Goal: Check status: Check status

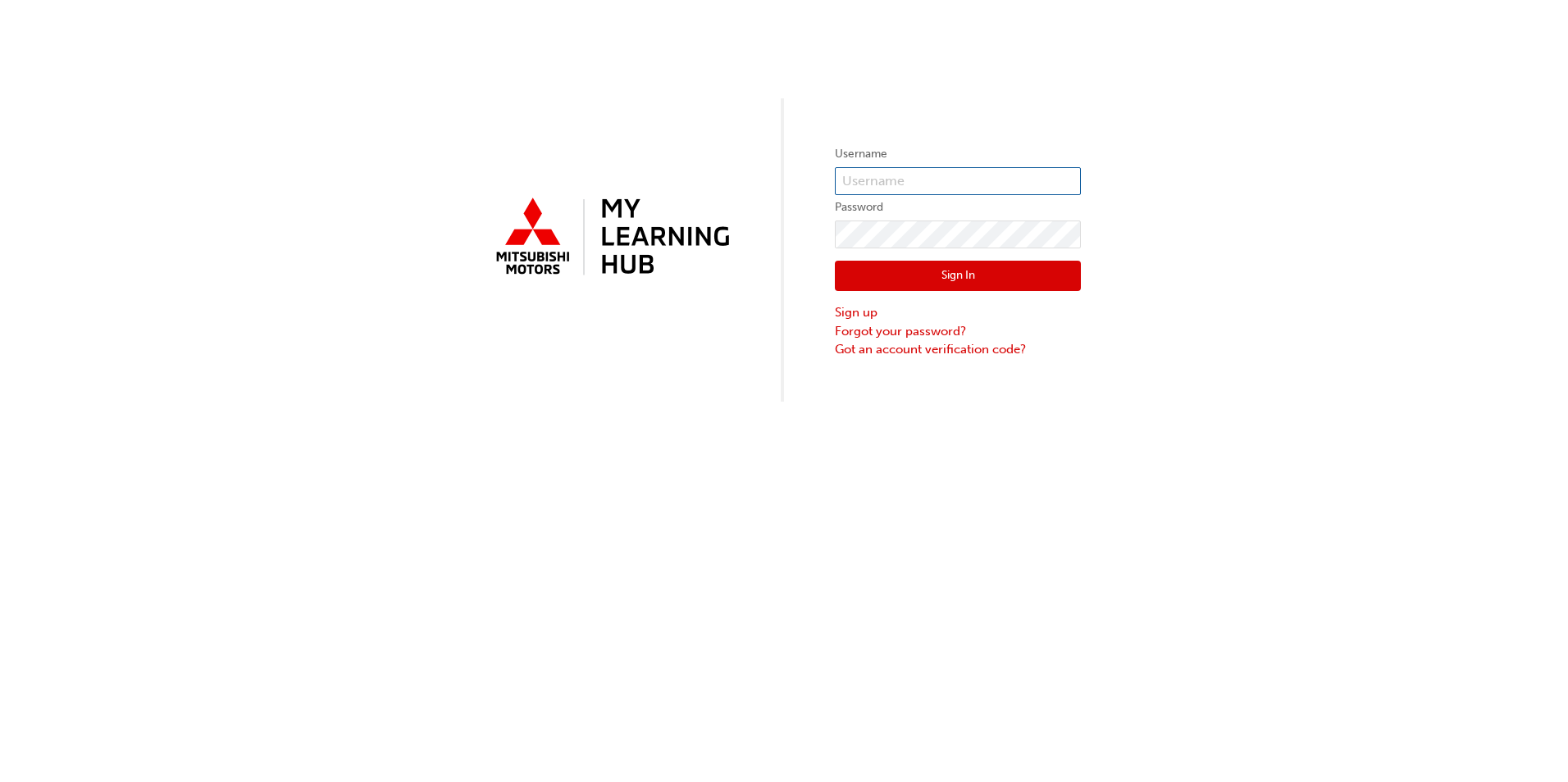
type input "[PERSON_NAME][EMAIL_ADDRESS][PERSON_NAME][DOMAIN_NAME]"
click at [885, 272] on button "Sign In" at bounding box center [957, 276] width 246 height 31
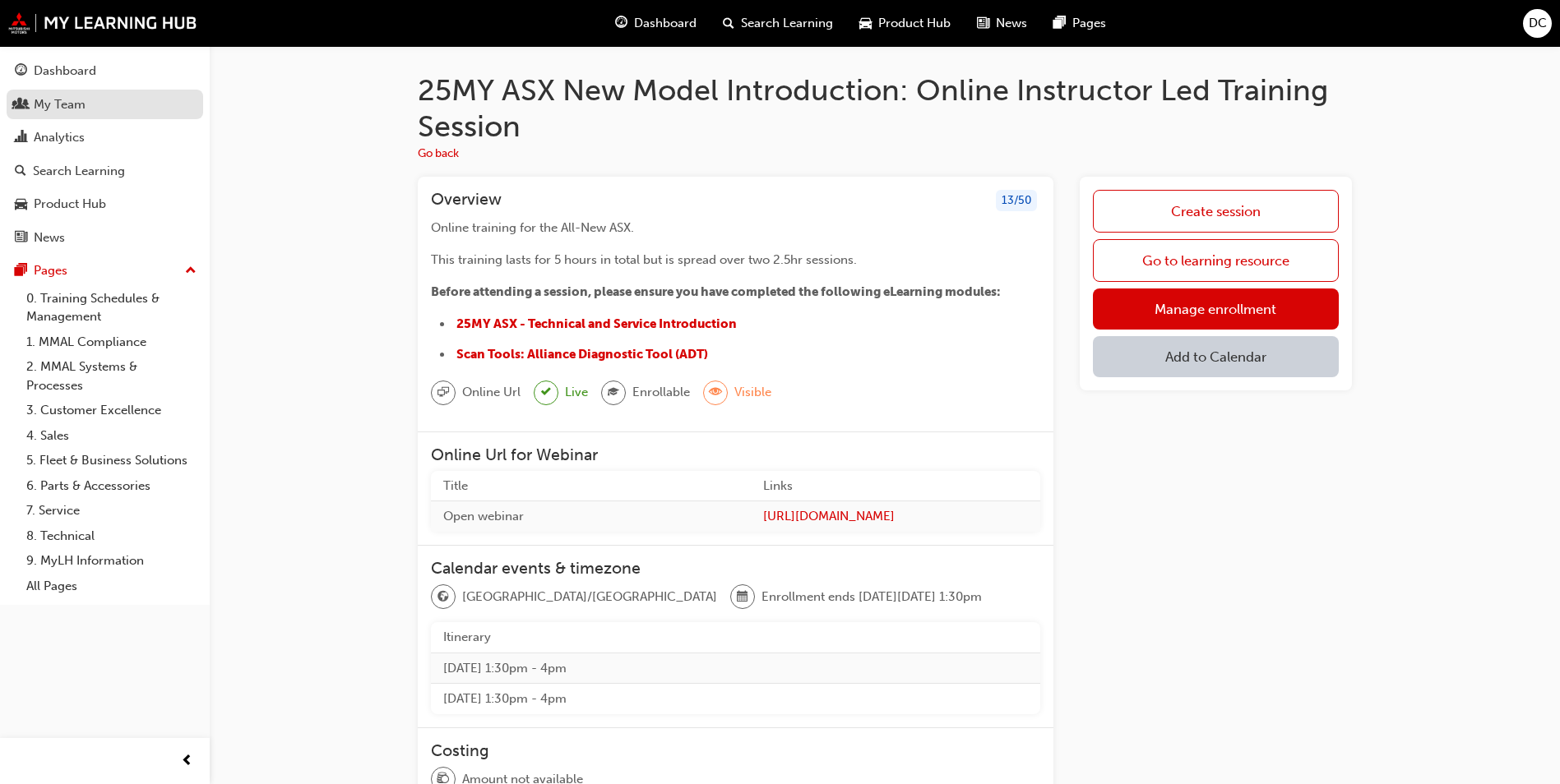
click at [51, 103] on div "My Team" at bounding box center [59, 105] width 51 height 19
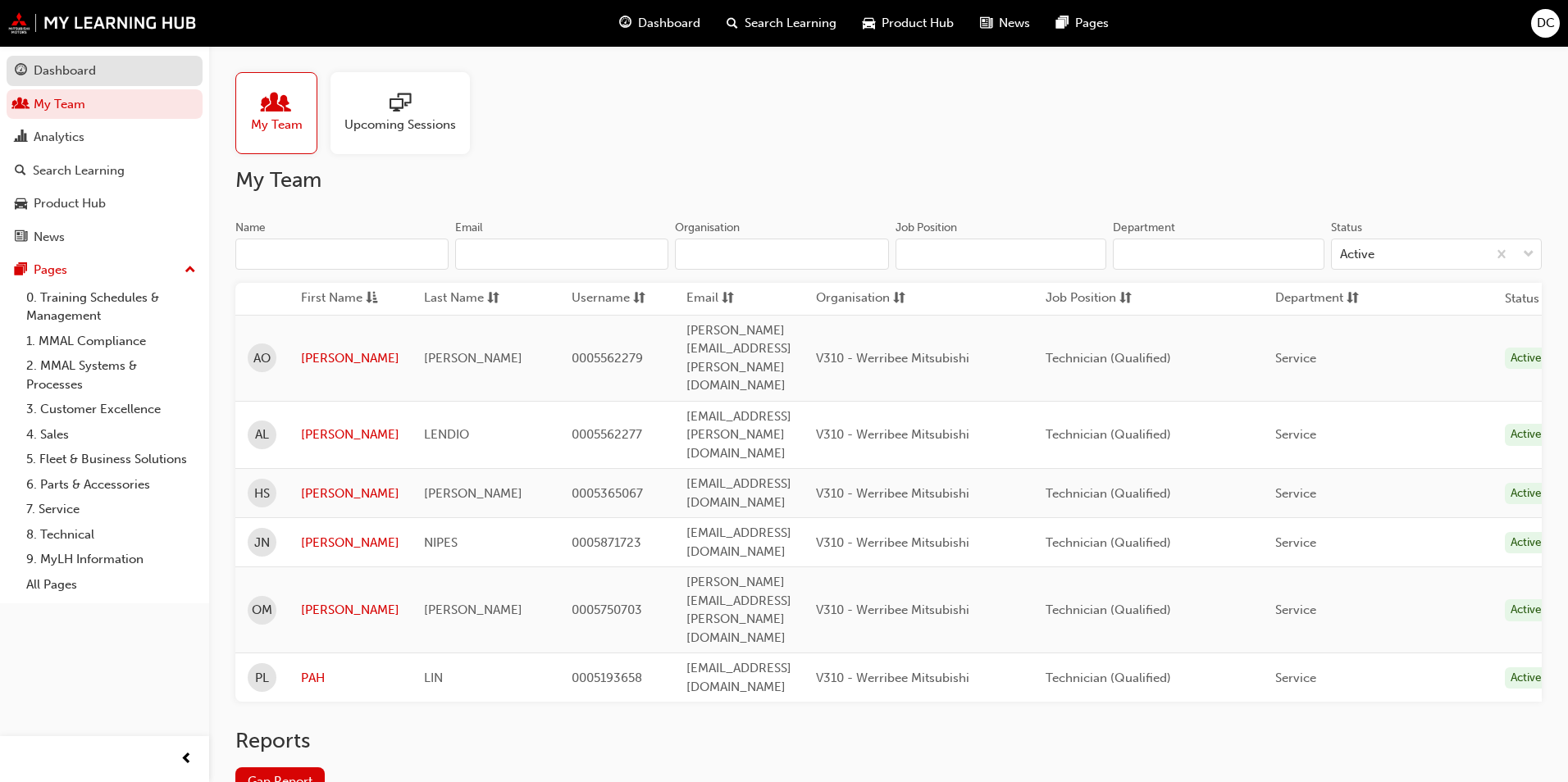
click at [57, 77] on div "Dashboard" at bounding box center [65, 71] width 63 height 19
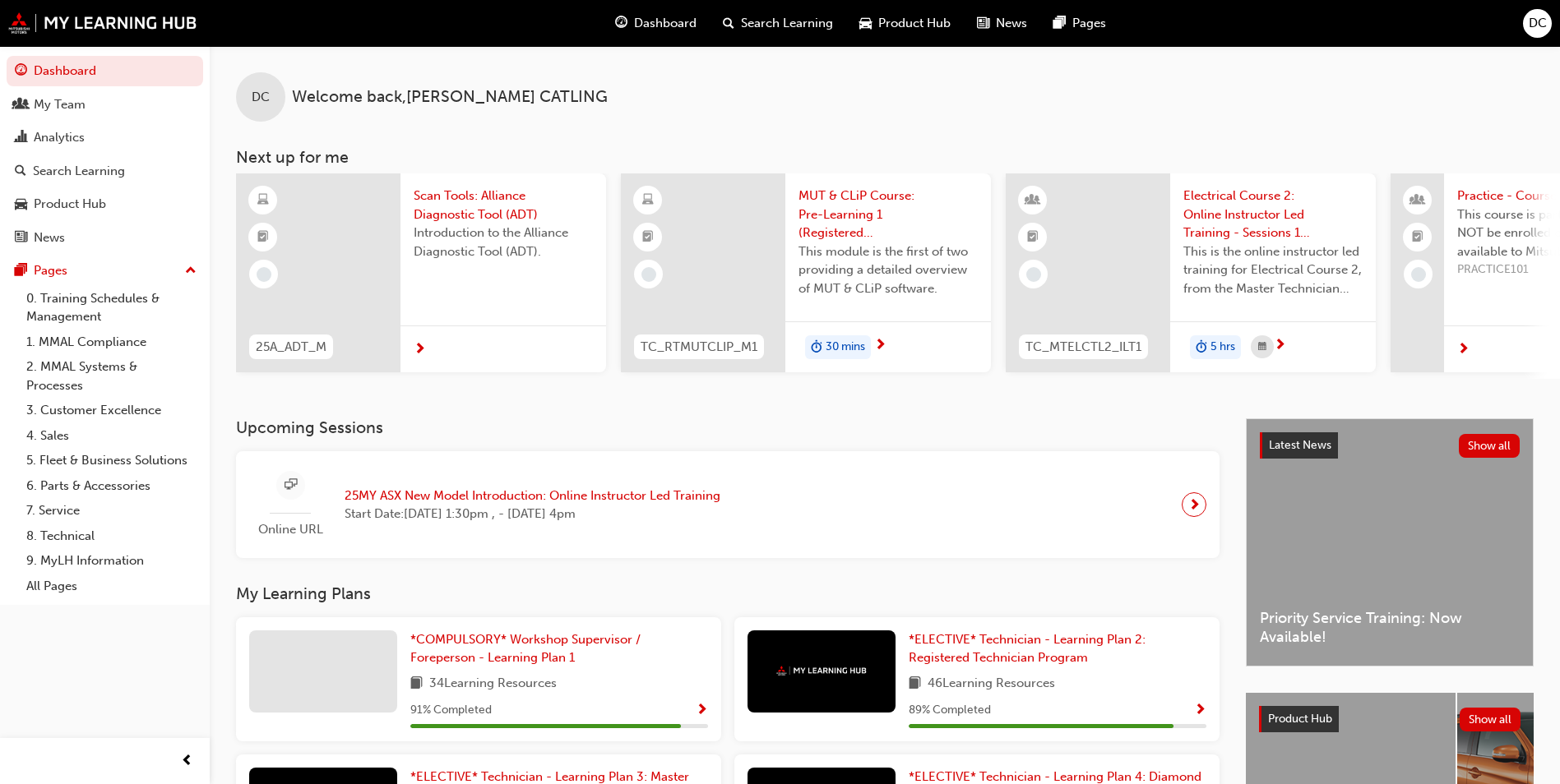
click at [447, 212] on span "Scan Tools: Alliance Diagnostic Tool (ADT)" at bounding box center [503, 205] width 179 height 37
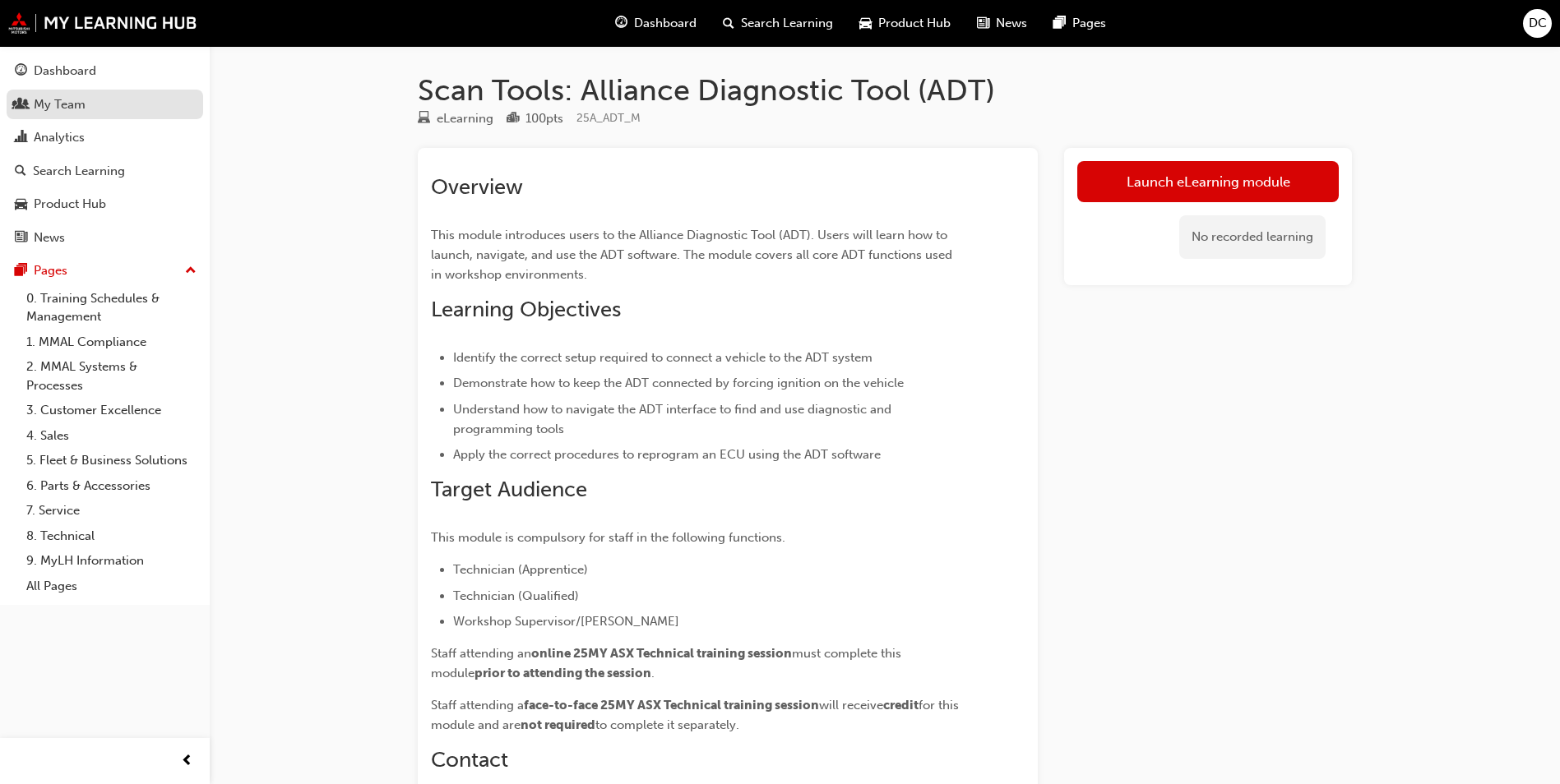
click at [64, 107] on div "My Team" at bounding box center [59, 105] width 51 height 19
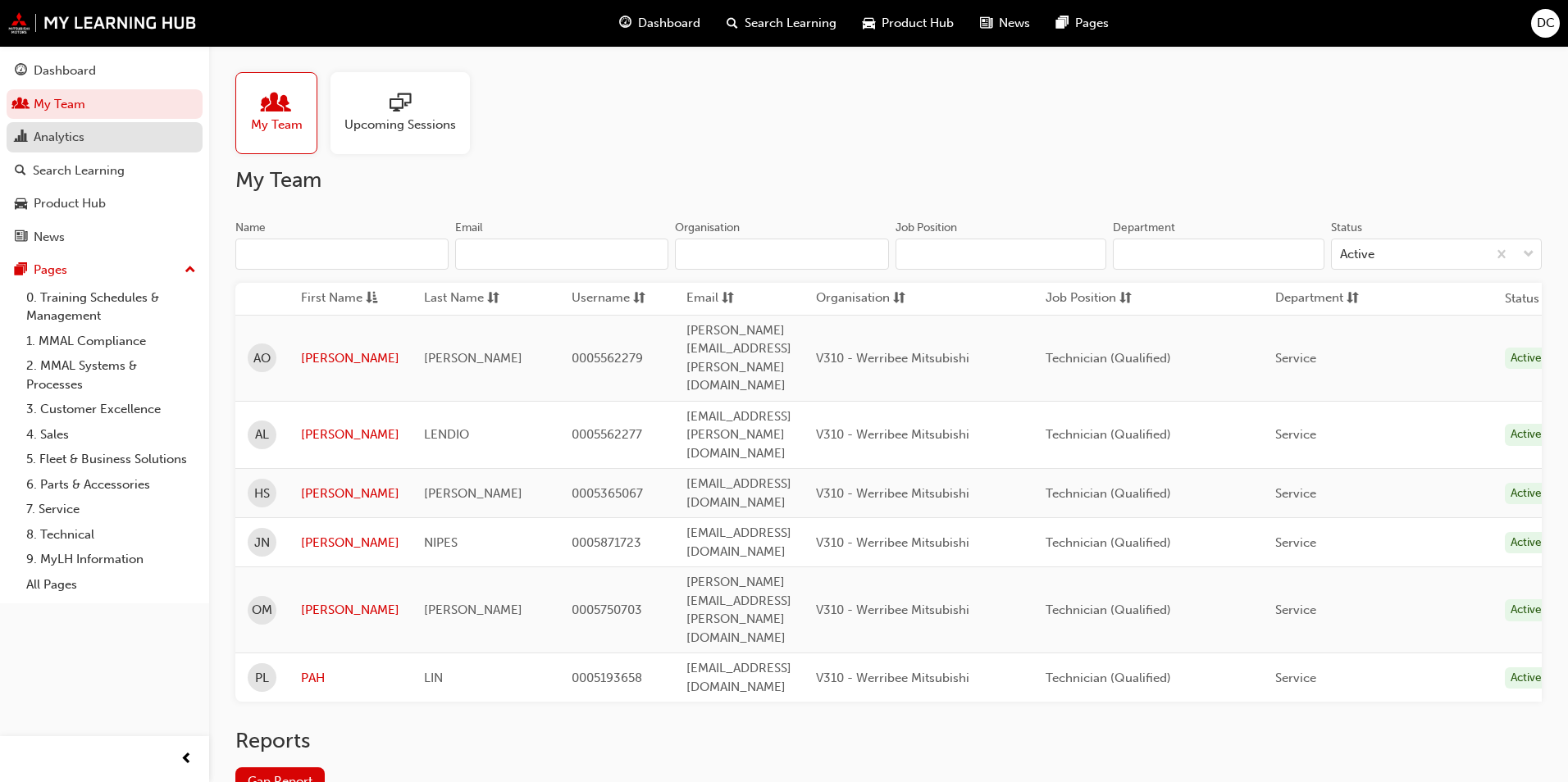
click at [68, 137] on div "Analytics" at bounding box center [59, 138] width 51 height 19
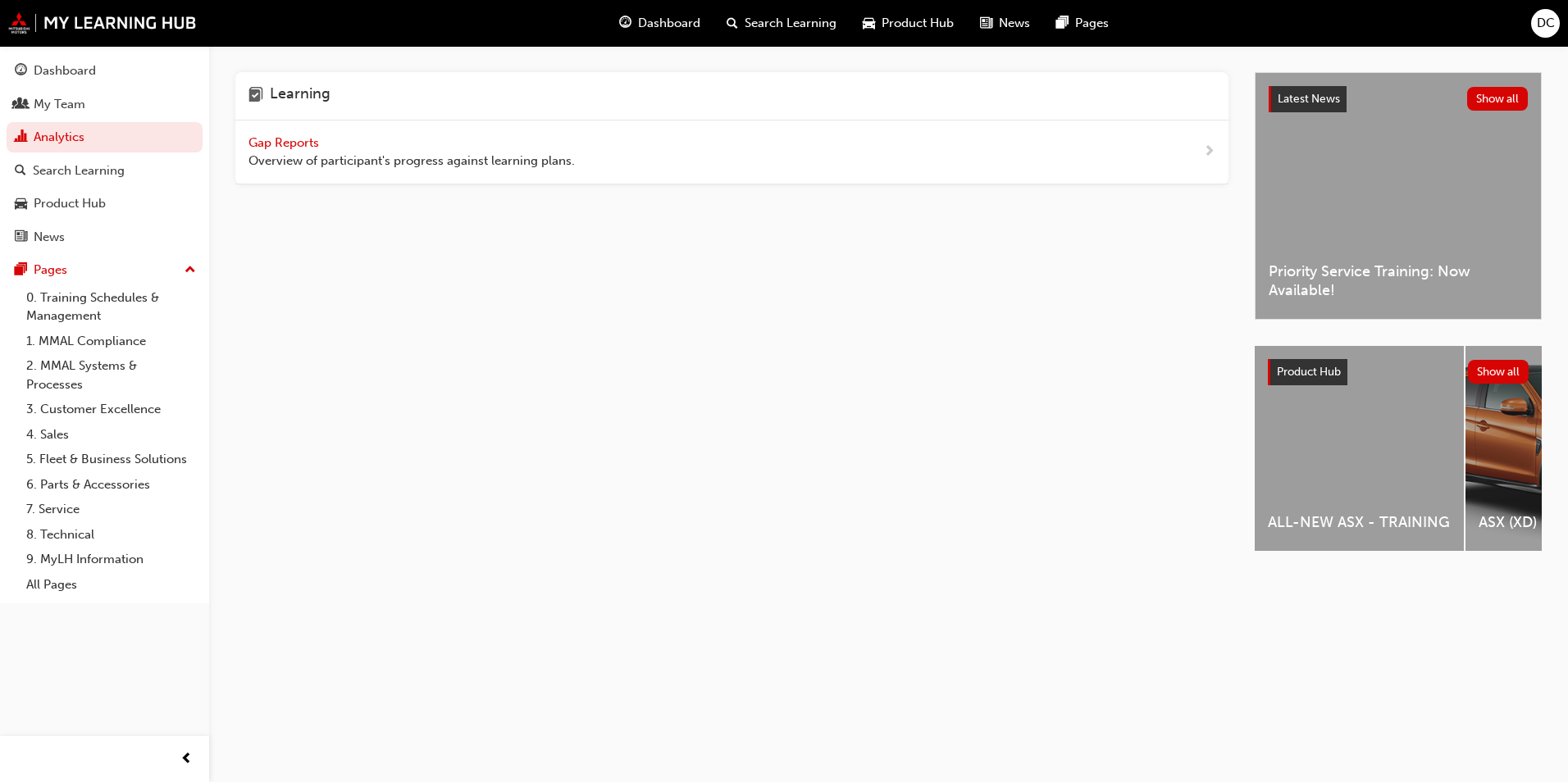
click at [308, 145] on span "Gap Reports" at bounding box center [285, 143] width 74 height 15
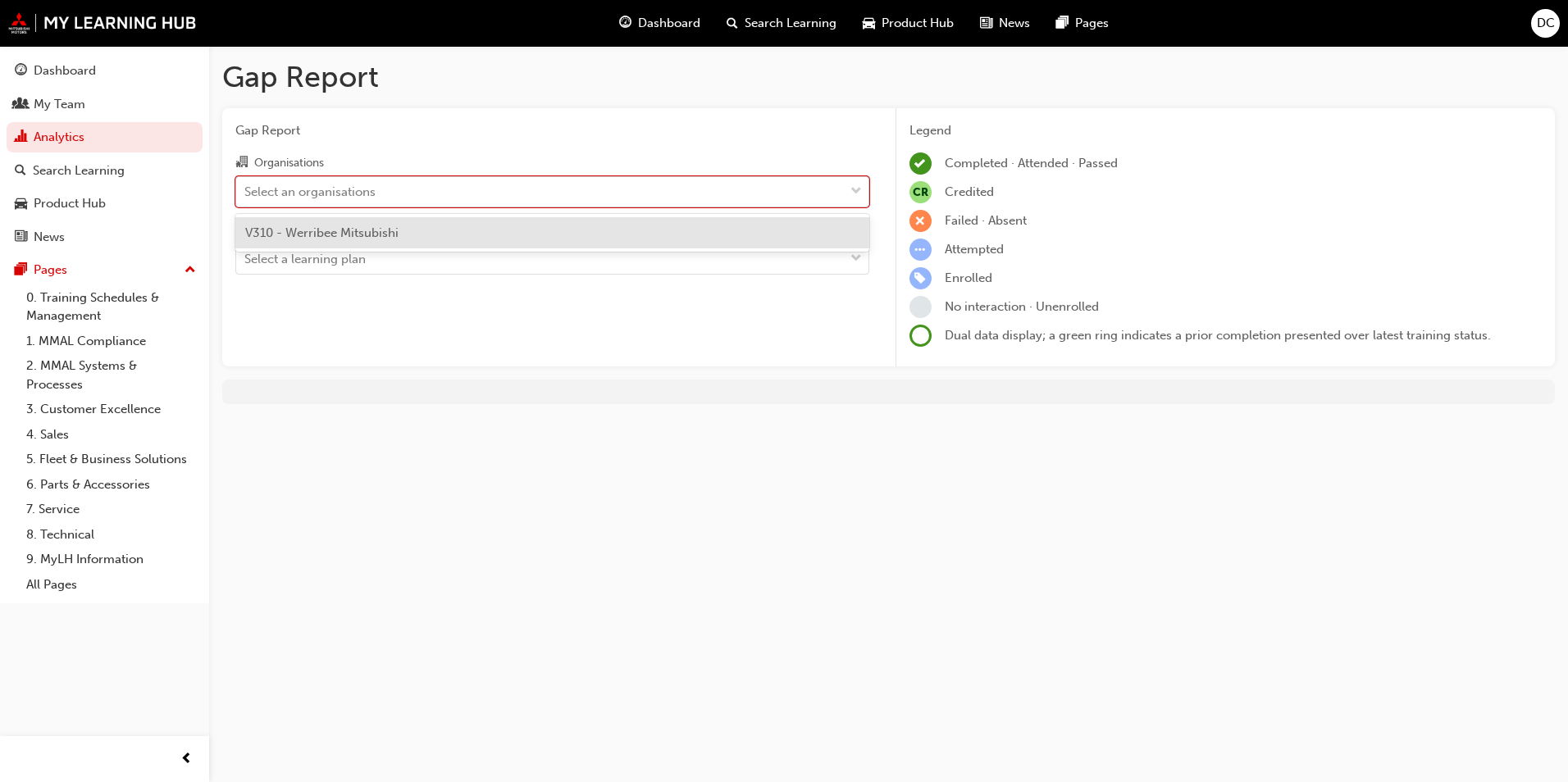
click at [357, 182] on div "Select an organisations" at bounding box center [310, 192] width 131 height 19
click at [246, 183] on input "Organisations option V310 - Werribee Mitsubishi focused, 1 of 1. 1 result avail…" at bounding box center [245, 190] width 2 height 14
click at [361, 228] on span "V310 - Werribee Mitsubishi" at bounding box center [321, 233] width 153 height 15
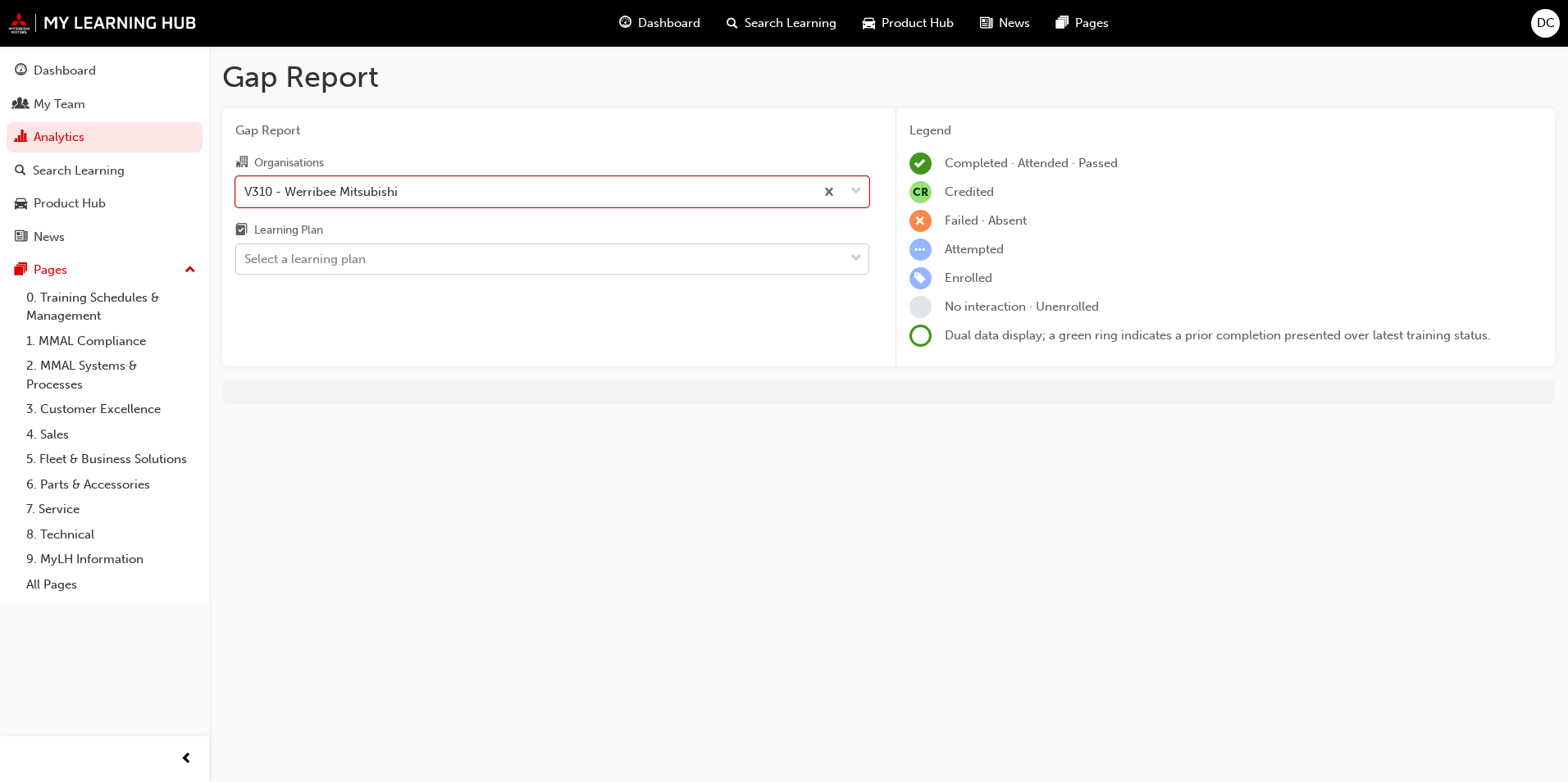
click at [378, 262] on div "Select a learning plan" at bounding box center [540, 259] width 607 height 29
click at [246, 262] on input "Learning Plan Select a learning plan" at bounding box center [245, 258] width 2 height 14
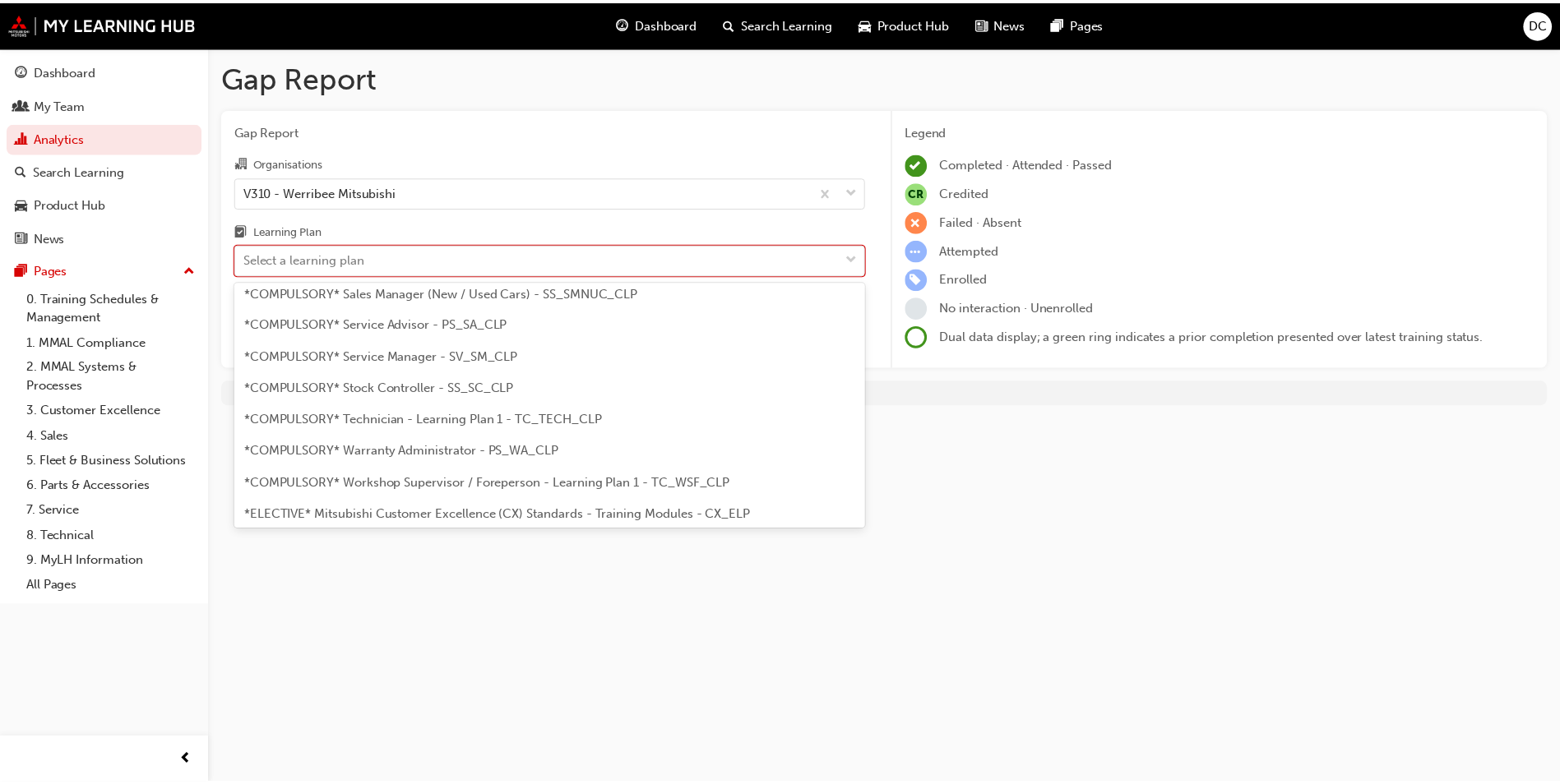
scroll to position [575, 0]
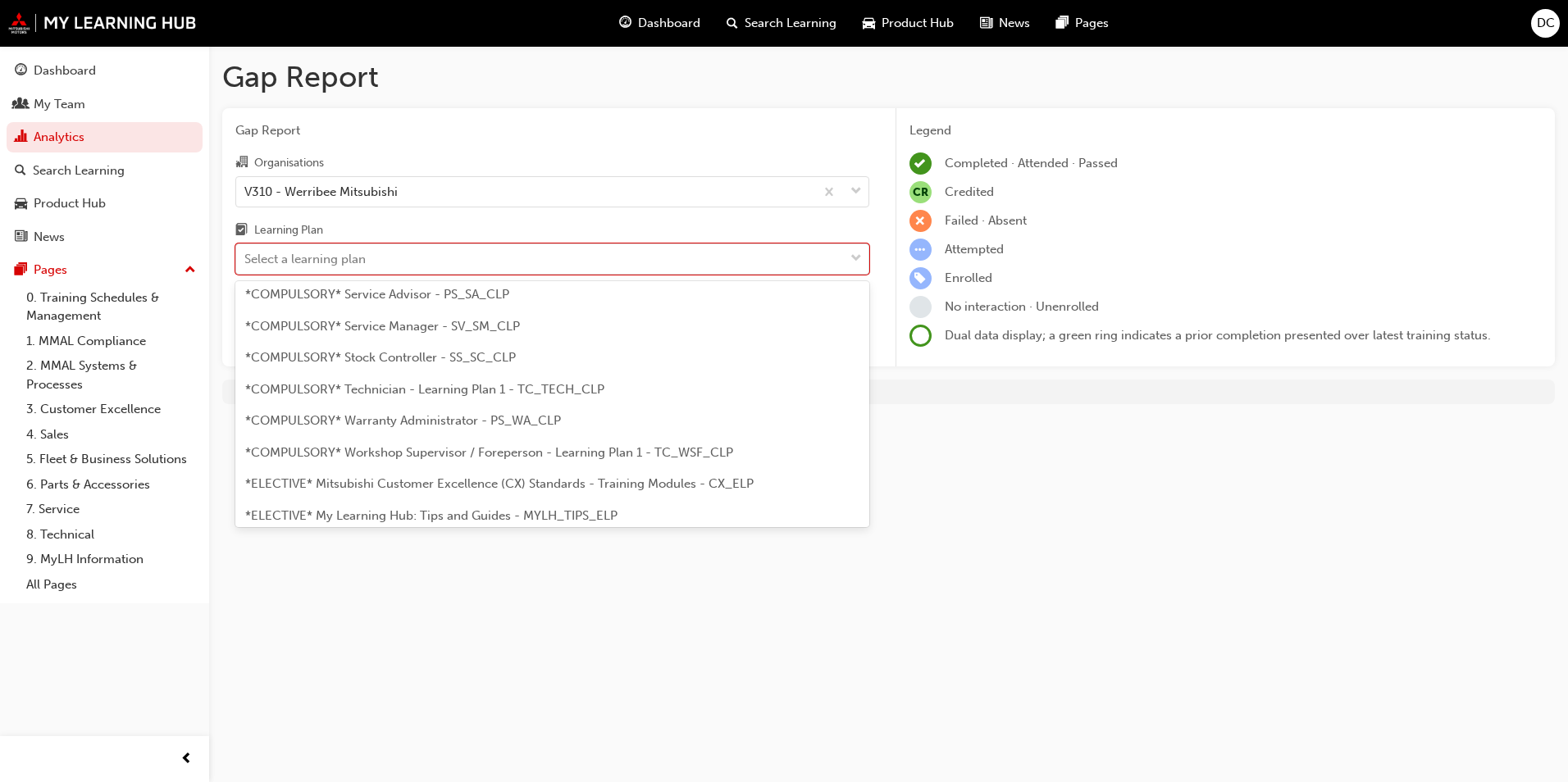
click at [448, 388] on span "*COMPULSORY* Technician - Learning Plan 1 - TC_TECH_CLP" at bounding box center [425, 390] width 359 height 15
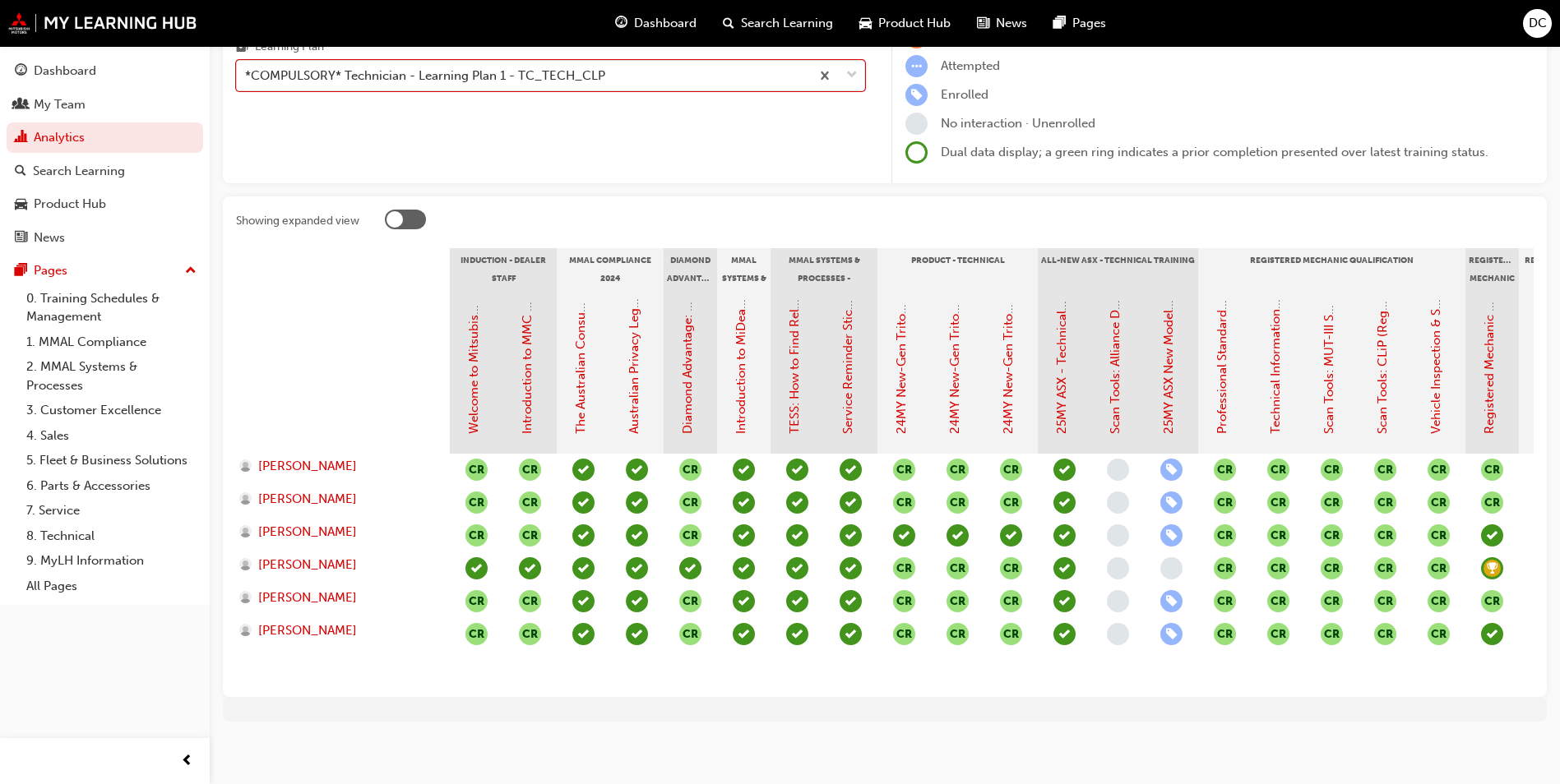
scroll to position [201, 0]
